Goal: Task Accomplishment & Management: Use online tool/utility

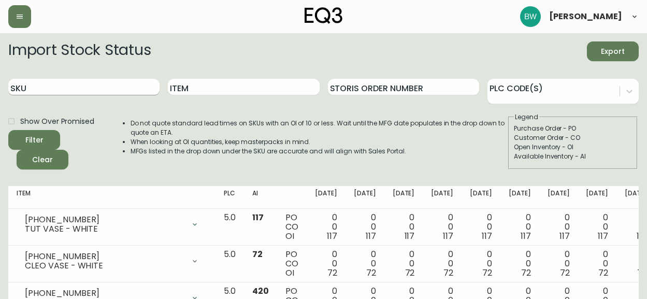
click at [89, 80] on input "SKU" at bounding box center [83, 87] width 151 height 17
click at [8, 130] on button "Filter" at bounding box center [34, 140] width 52 height 20
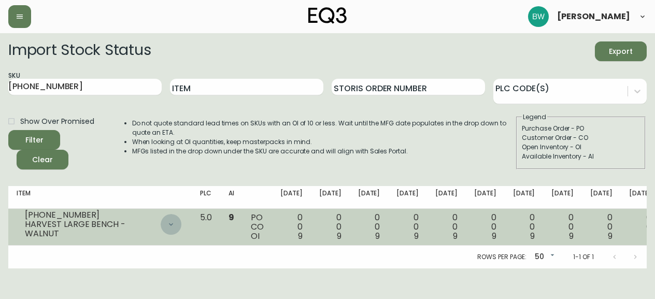
click at [167, 226] on icon at bounding box center [171, 224] width 8 height 8
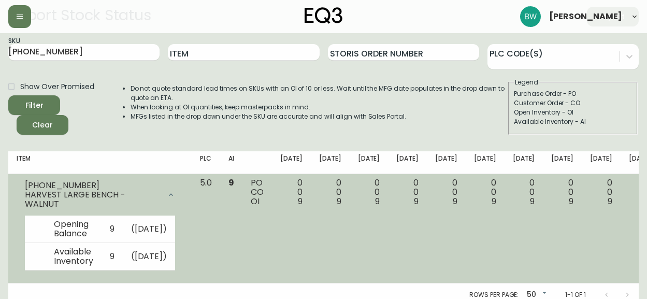
scroll to position [17, 0]
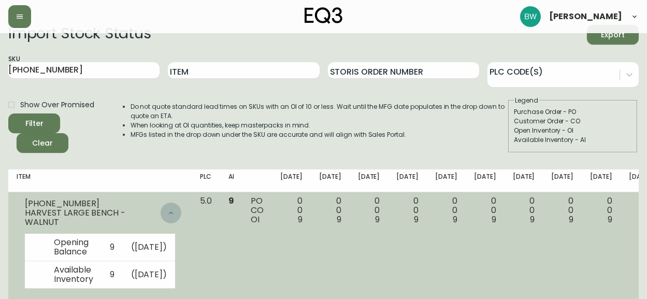
click at [167, 210] on icon at bounding box center [171, 213] width 8 height 8
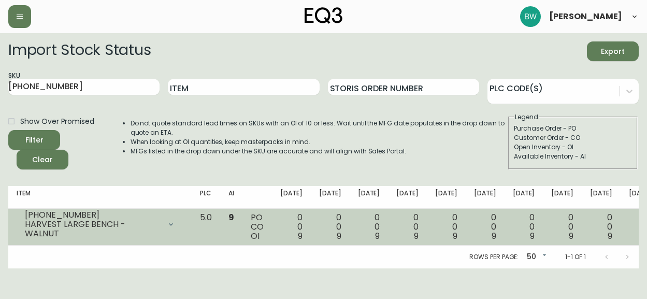
scroll to position [0, 0]
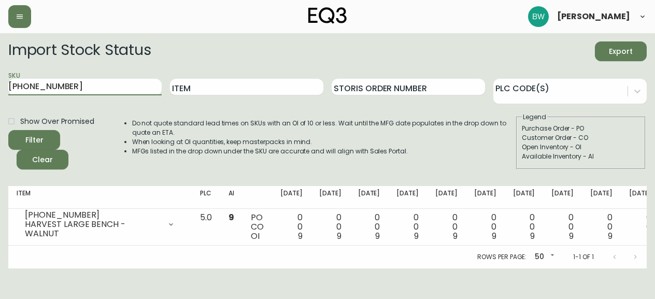
drag, startPoint x: 74, startPoint y: 85, endPoint x: -54, endPoint y: 77, distance: 128.2
click at [0, 77] on html "[PERSON_NAME] Import Stock Status Export SKU [PHONE_NUMBER] Item Storis Order N…" at bounding box center [327, 134] width 655 height 268
click at [8, 130] on button "Filter" at bounding box center [34, 140] width 52 height 20
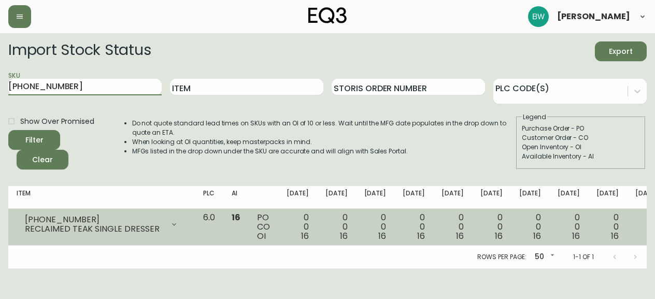
click at [170, 225] on icon at bounding box center [174, 224] width 8 height 8
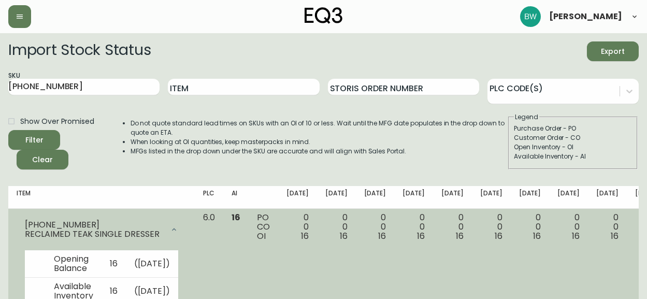
click at [164, 221] on div at bounding box center [174, 229] width 21 height 21
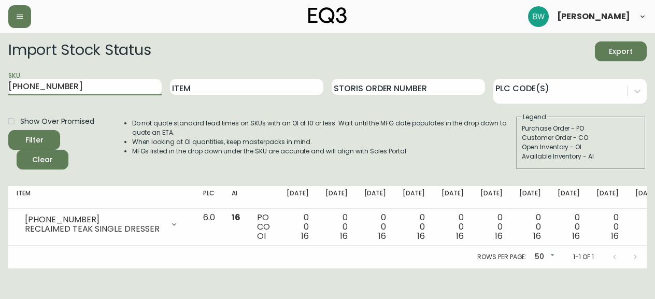
drag, startPoint x: 108, startPoint y: 81, endPoint x: -24, endPoint y: 91, distance: 133.0
click at [0, 91] on html "[PERSON_NAME] Import Stock Status Export SKU [PHONE_NUMBER] Item Storis Order N…" at bounding box center [327, 134] width 655 height 268
type input "7050-350-13-a"
click at [8, 130] on button "Filter" at bounding box center [34, 140] width 52 height 20
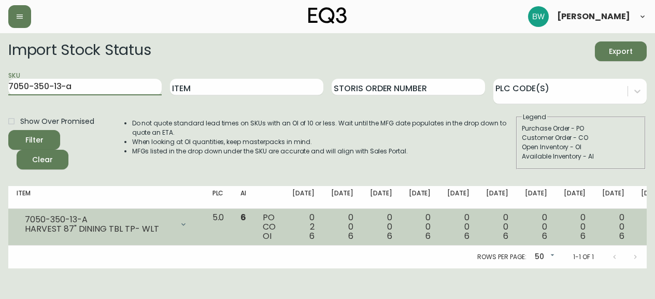
click at [179, 224] on icon at bounding box center [183, 224] width 8 height 8
